Goal: Transaction & Acquisition: Purchase product/service

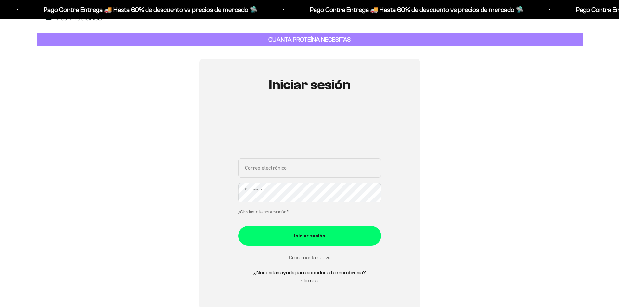
scroll to position [33, 0]
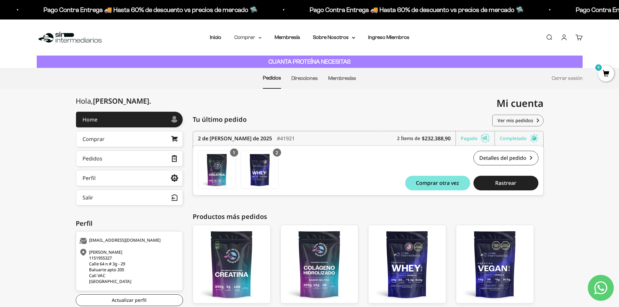
click at [254, 39] on summary "Comprar" at bounding box center [247, 37] width 27 height 8
click at [260, 38] on icon at bounding box center [260, 37] width 3 height 1
click at [253, 56] on span "Proteínas" at bounding box center [249, 58] width 22 height 6
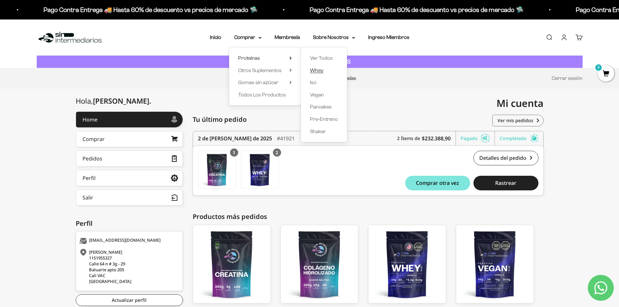
click at [318, 70] on span "Whey" at bounding box center [316, 71] width 13 height 6
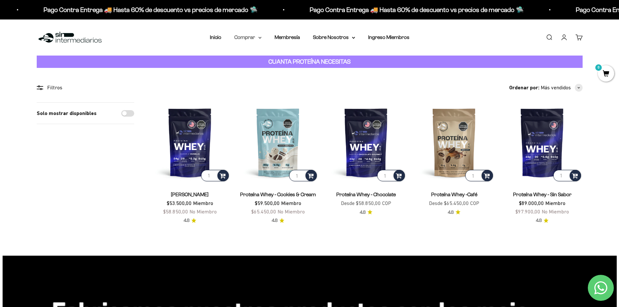
click at [245, 38] on summary "Comprar" at bounding box center [247, 37] width 27 height 8
click at [287, 55] on summary "Proteínas" at bounding box center [265, 58] width 54 height 8
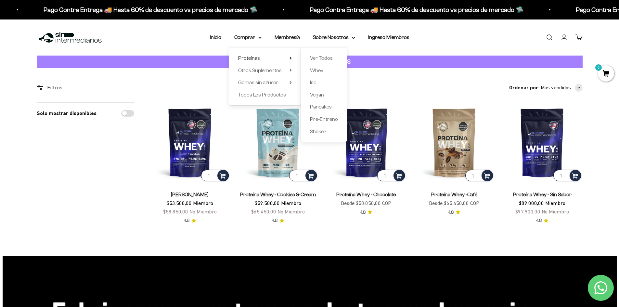
click at [309, 56] on div "Ver Todos Whey Iso Vegan Pancakes Pre-Entreno Shaker" at bounding box center [324, 94] width 46 height 95
click at [320, 57] on span "Ver Todos" at bounding box center [321, 58] width 23 height 6
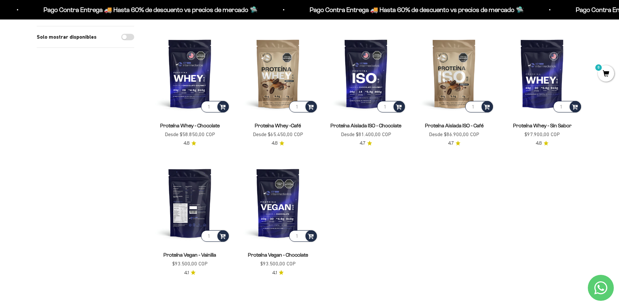
scroll to position [195, 0]
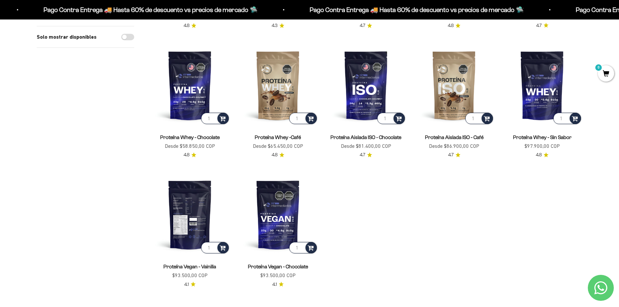
click at [181, 208] on img at bounding box center [190, 215] width 80 height 80
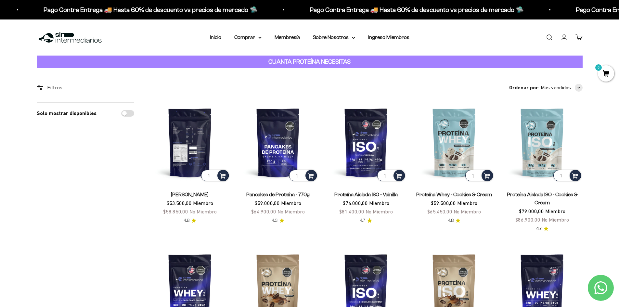
click at [189, 147] on img at bounding box center [190, 142] width 80 height 80
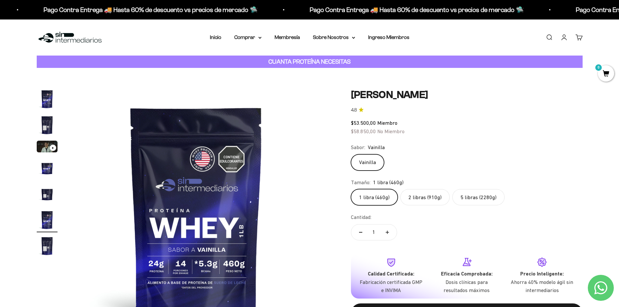
click at [420, 200] on label "2 libras (910g)" at bounding box center [424, 197] width 49 height 16
click at [351, 189] on input "2 libras (910g)" at bounding box center [351, 189] width 0 height 0
click at [420, 200] on safe-sticky "Proteína Whey - Vainilla 4.8 $53.500,00 Miembro $58.850,00 No Miembro Calidad d…" at bounding box center [467, 211] width 232 height 245
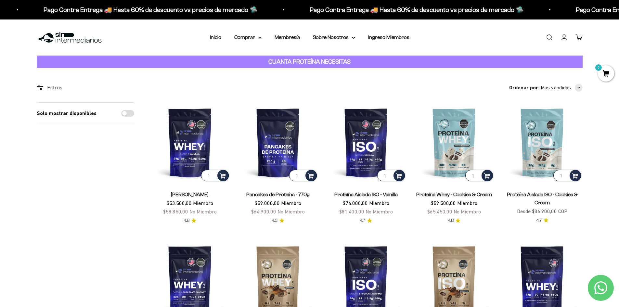
click at [47, 85] on div "Filtros" at bounding box center [86, 88] width 98 height 8
click at [47, 84] on div "Filtros" at bounding box center [86, 88] width 98 height 8
click at [42, 91] on div "Filtros" at bounding box center [86, 88] width 98 height 8
click at [41, 89] on circle at bounding box center [40, 88] width 1 height 1
click at [40, 87] on circle at bounding box center [38, 86] width 1 height 1
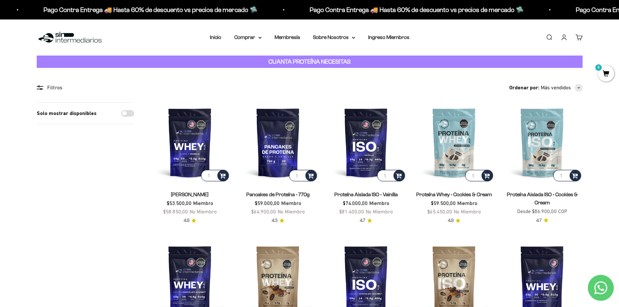
click at [57, 88] on div "Filtros" at bounding box center [86, 88] width 98 height 8
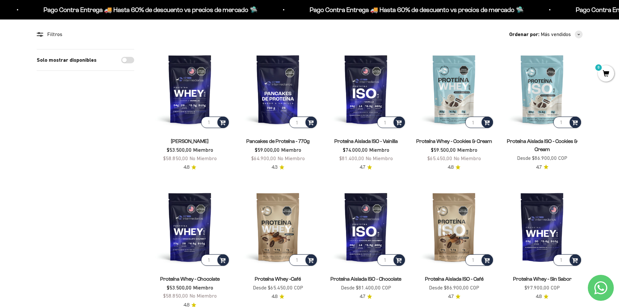
scroll to position [65, 0]
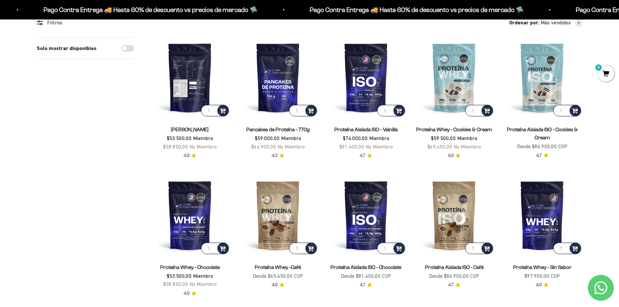
click at [196, 83] on img at bounding box center [190, 77] width 80 height 80
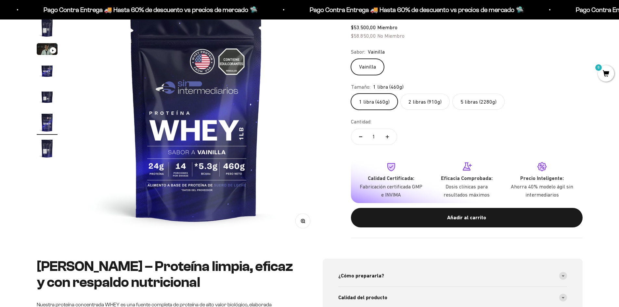
click at [471, 103] on label "5 libras (2280g)" at bounding box center [479, 102] width 52 height 16
click at [351, 94] on input "5 libras (2280g)" at bounding box center [351, 93] width 0 height 0
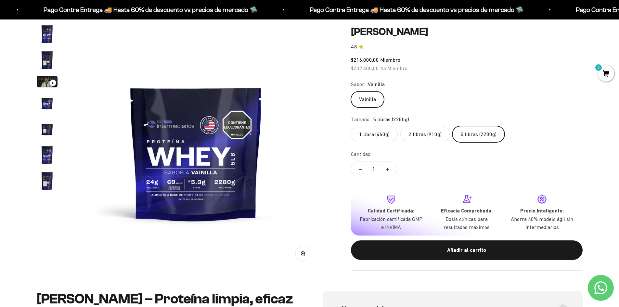
click at [427, 136] on label "2 libras (910g)" at bounding box center [424, 134] width 49 height 16
click at [351, 126] on input "2 libras (910g)" at bounding box center [351, 126] width 0 height 0
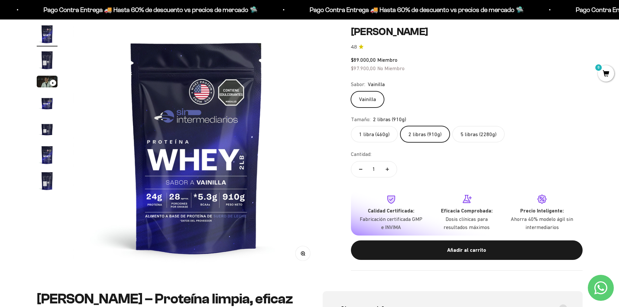
click at [468, 138] on label "5 libras (2280g)" at bounding box center [479, 134] width 52 height 16
click at [351, 126] on input "5 libras (2280g)" at bounding box center [351, 126] width 0 height 0
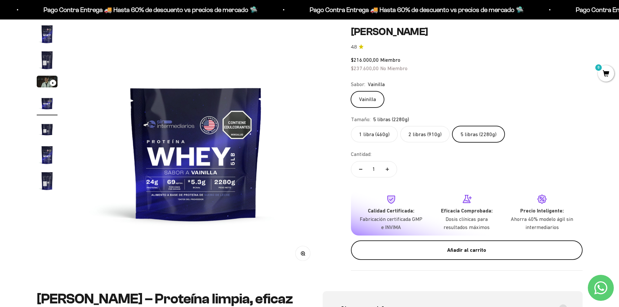
click at [472, 256] on button "Añadir al carrito" at bounding box center [467, 250] width 232 height 20
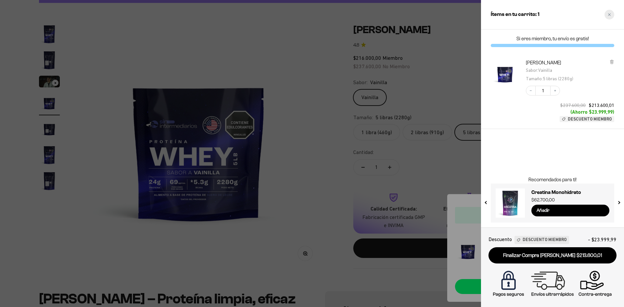
click at [610, 16] on div "Close cart" at bounding box center [610, 15] width 10 height 10
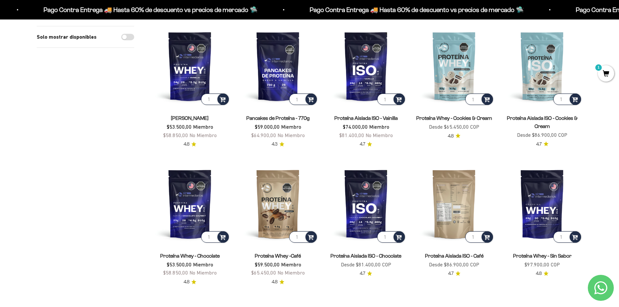
scroll to position [65, 0]
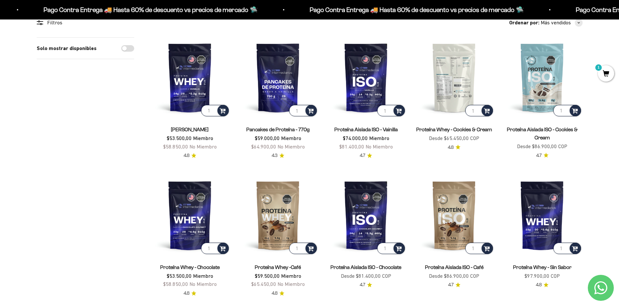
click at [460, 84] on img at bounding box center [454, 77] width 80 height 80
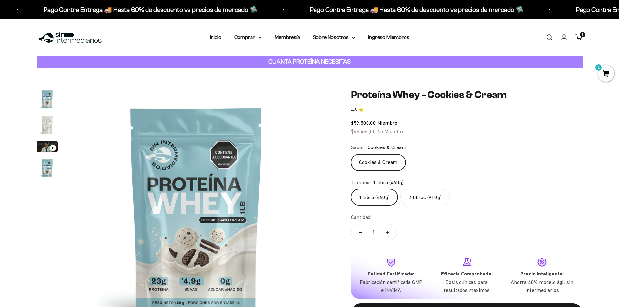
click at [414, 200] on label "2 libras (910g)" at bounding box center [424, 197] width 49 height 16
click at [351, 189] on input "2 libras (910g)" at bounding box center [351, 189] width 0 height 0
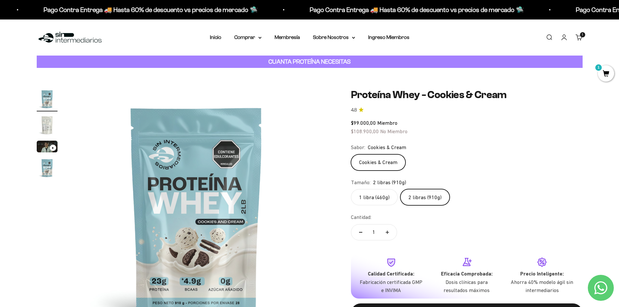
click at [377, 197] on label "1 libra (460g)" at bounding box center [374, 197] width 47 height 16
click at [351, 189] on input "1 libra (460g)" at bounding box center [351, 189] width 0 height 0
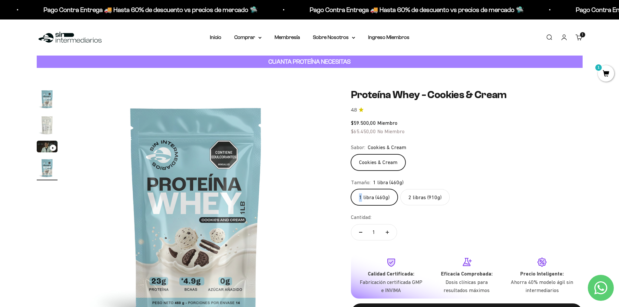
scroll to position [0, 764]
click at [243, 39] on summary "Comprar" at bounding box center [247, 37] width 27 height 8
click at [290, 70] on icon at bounding box center [291, 70] width 2 height 3
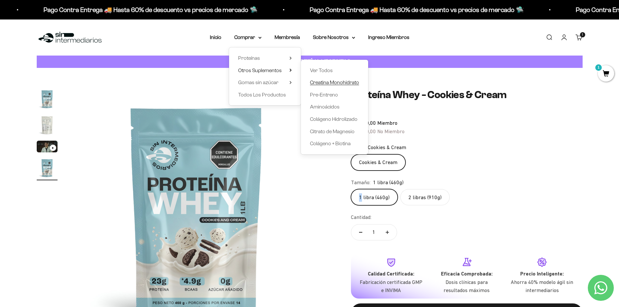
click at [348, 82] on span "Creatina Monohidrato" at bounding box center [334, 83] width 49 height 6
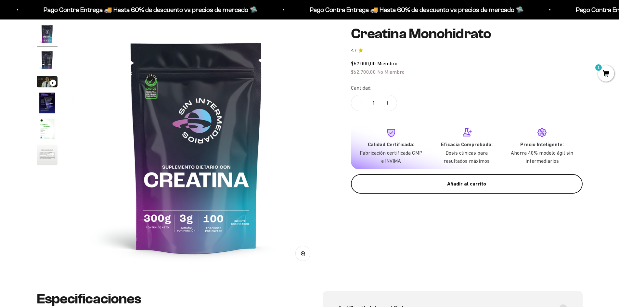
click at [428, 178] on button "Añadir al carrito" at bounding box center [467, 184] width 232 height 20
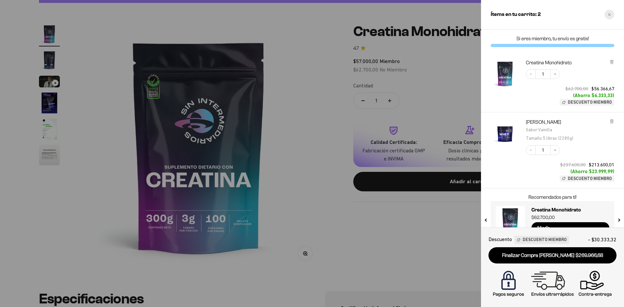
click at [607, 14] on div "Close cart" at bounding box center [610, 15] width 10 height 10
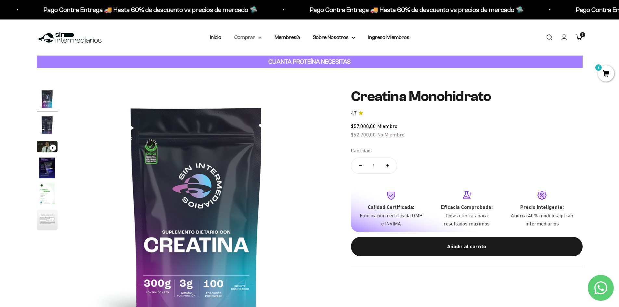
click at [255, 38] on summary "Comprar" at bounding box center [247, 37] width 27 height 8
click at [292, 70] on div "Proteínas Ver Todos Whey Iso Vegan Shaker" at bounding box center [265, 76] width 72 height 58
click at [291, 70] on icon at bounding box center [290, 70] width 1 height 3
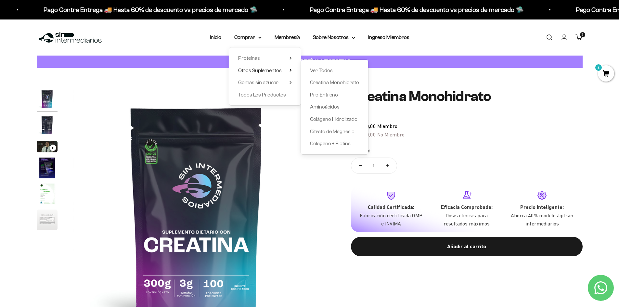
click at [313, 174] on img at bounding box center [196, 212] width 247 height 247
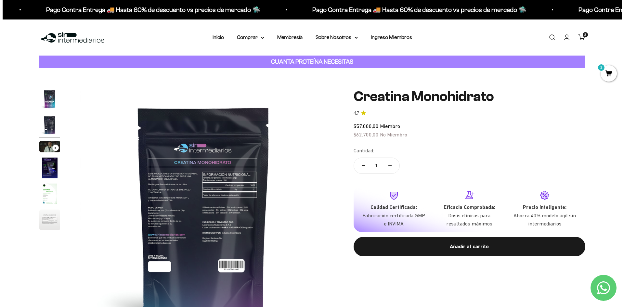
scroll to position [0, 255]
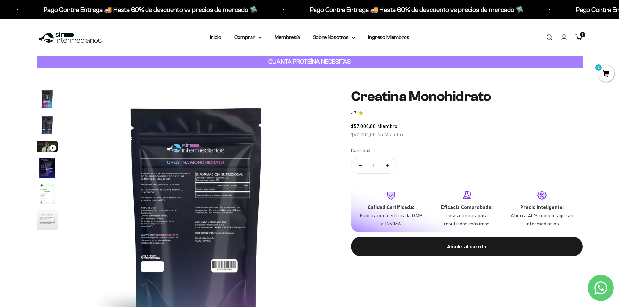
click at [580, 39] on link "Carrito 2" at bounding box center [579, 37] width 7 height 7
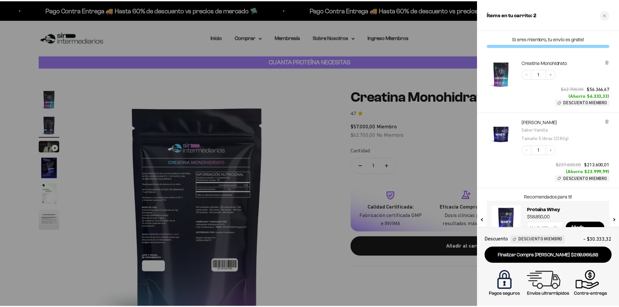
scroll to position [18, 0]
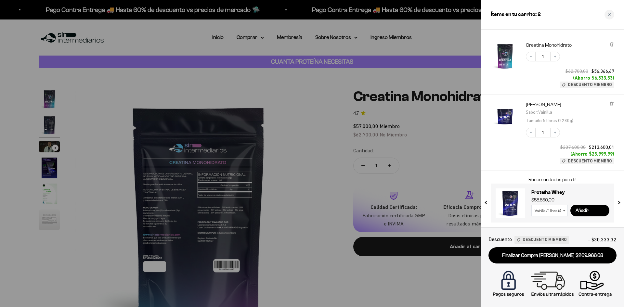
click at [291, 173] on div at bounding box center [312, 153] width 624 height 307
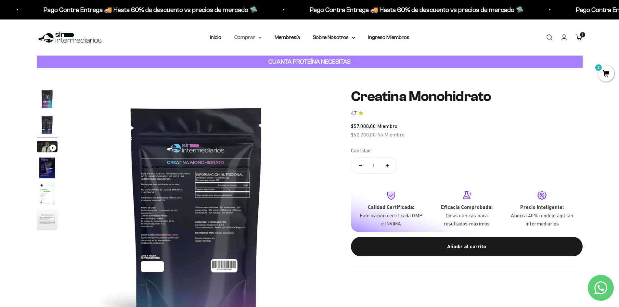
click at [244, 38] on summary "Comprar" at bounding box center [247, 37] width 27 height 8
click at [252, 56] on span "Proteínas" at bounding box center [249, 58] width 22 height 6
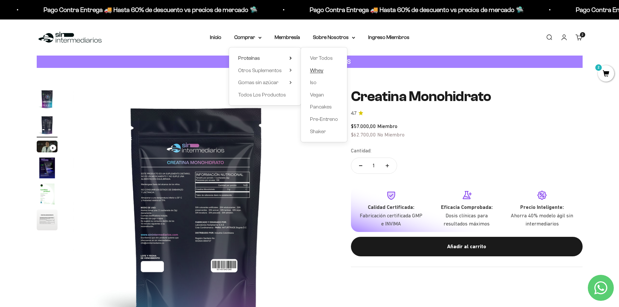
click at [321, 73] on span "Whey" at bounding box center [316, 71] width 13 height 6
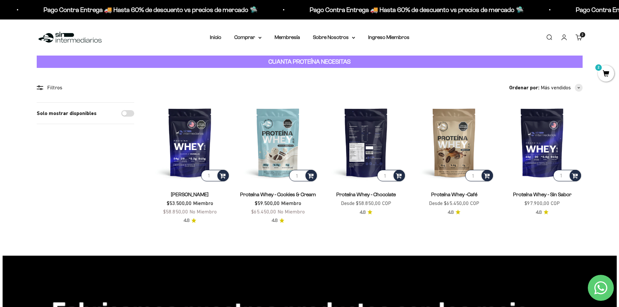
click at [372, 151] on img at bounding box center [366, 142] width 80 height 80
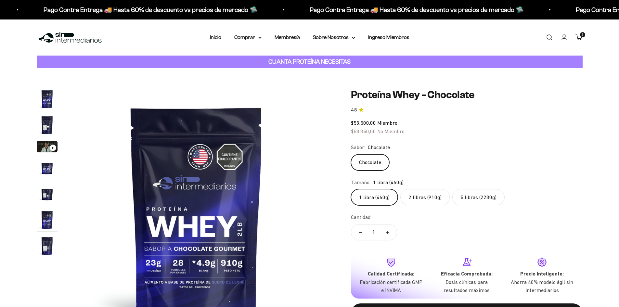
click at [424, 195] on label "2 libras (910g)" at bounding box center [424, 197] width 49 height 16
click at [351, 189] on input "2 libras (910g)" at bounding box center [351, 189] width 0 height 0
radio input "true"
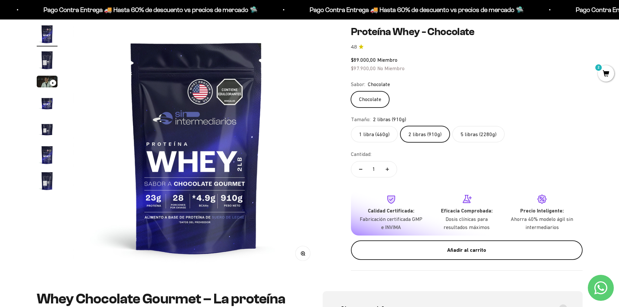
click at [442, 253] on div "Añadir al carrito" at bounding box center [467, 250] width 206 height 8
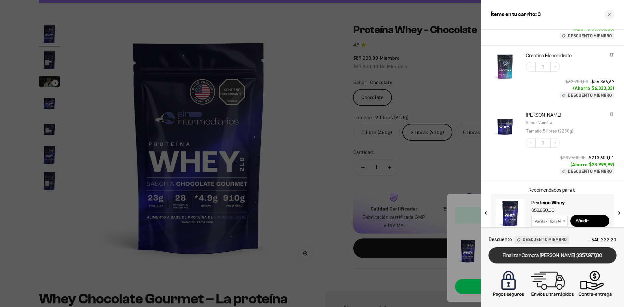
scroll to position [94, 0]
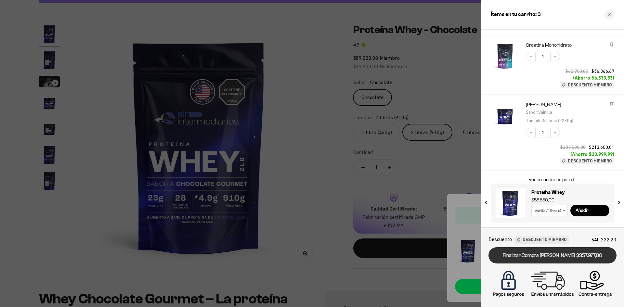
click at [543, 258] on link "Finalizar Compra [PERSON_NAME] $357.977,80" at bounding box center [553, 255] width 128 height 17
